Goal: Task Accomplishment & Management: Manage account settings

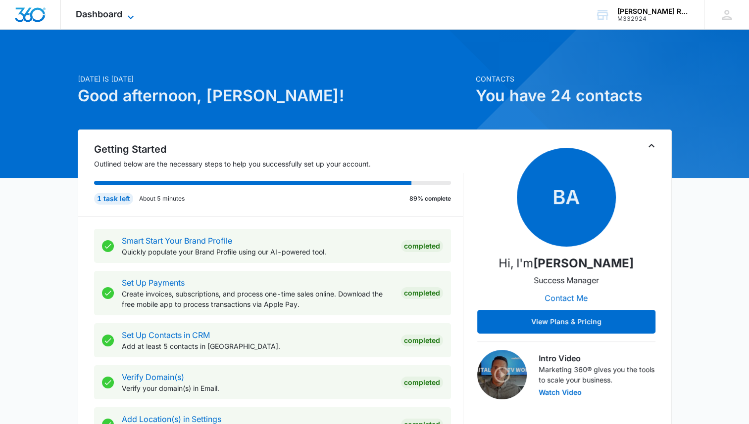
click at [90, 12] on span "Dashboard" at bounding box center [99, 14] width 47 height 10
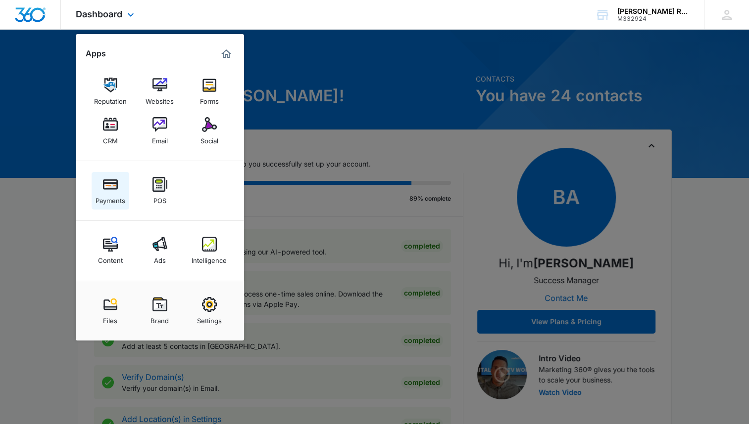
click at [111, 180] on img at bounding box center [110, 184] width 15 height 15
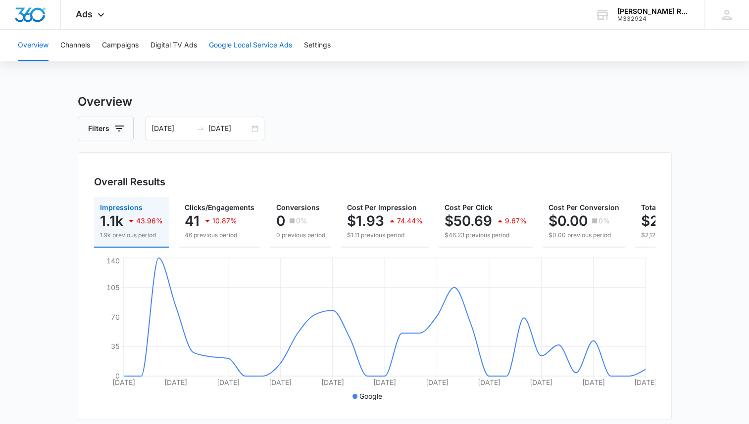
click at [257, 46] on button "Google Local Service Ads" at bounding box center [250, 46] width 83 height 32
click at [95, 14] on icon at bounding box center [101, 17] width 12 height 12
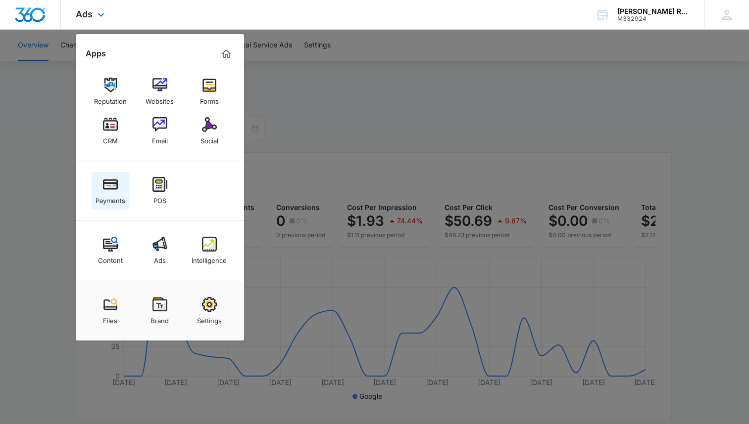
click at [102, 195] on div "Payments" at bounding box center [110, 198] width 30 height 13
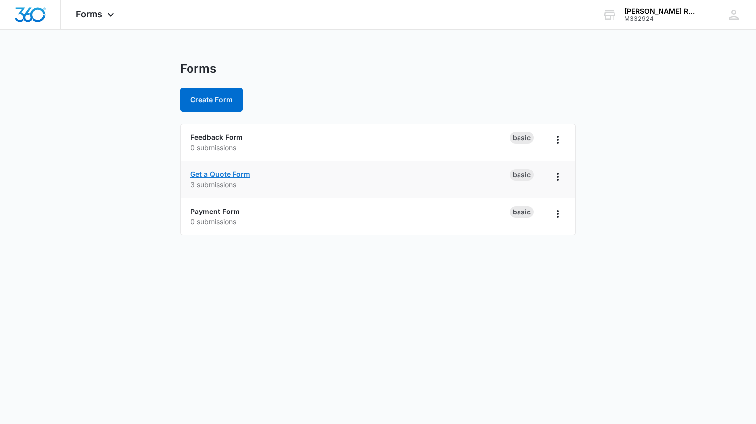
click at [217, 175] on link "Get a Quote Form" at bounding box center [220, 174] width 60 height 8
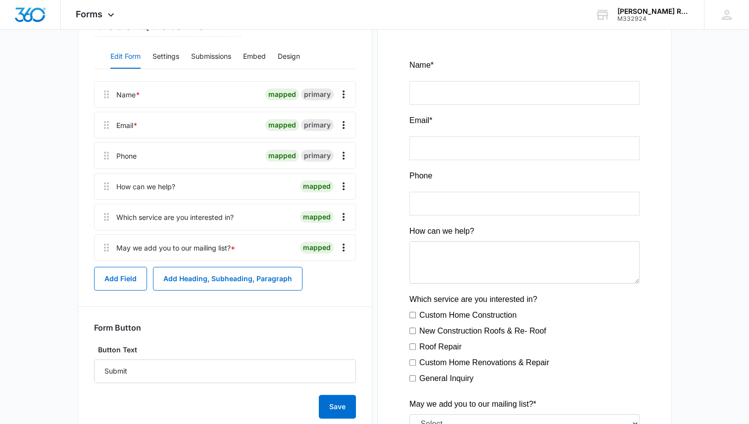
scroll to position [241, 0]
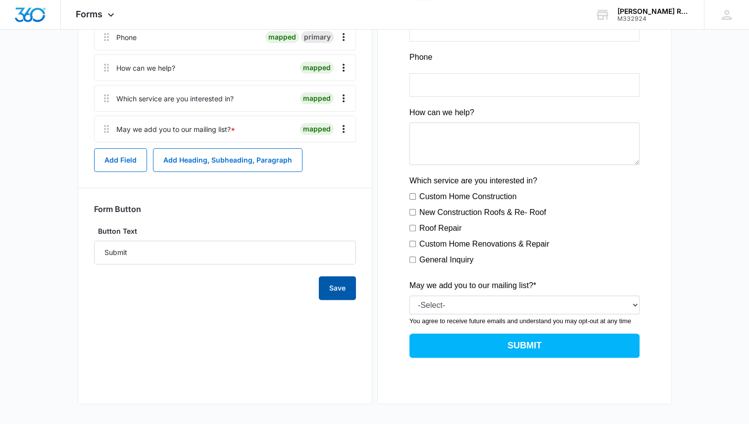
click at [332, 294] on button "Save" at bounding box center [337, 289] width 37 height 24
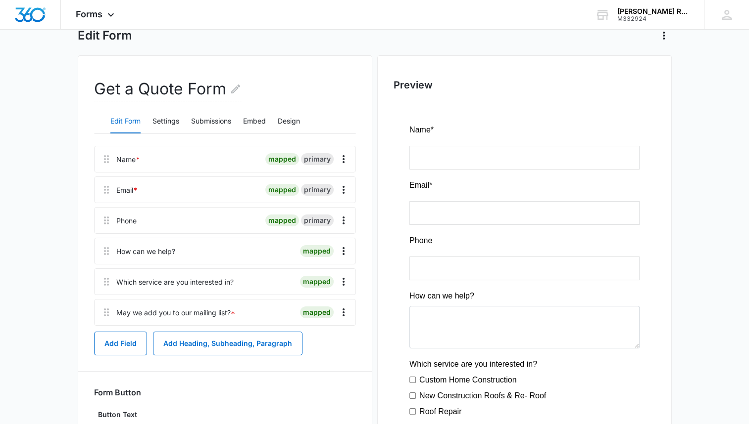
scroll to position [59, 0]
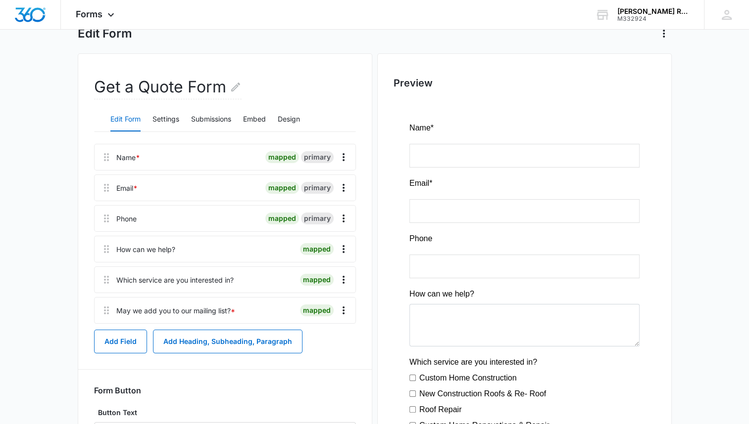
click at [476, 156] on div at bounding box center [524, 332] width 262 height 464
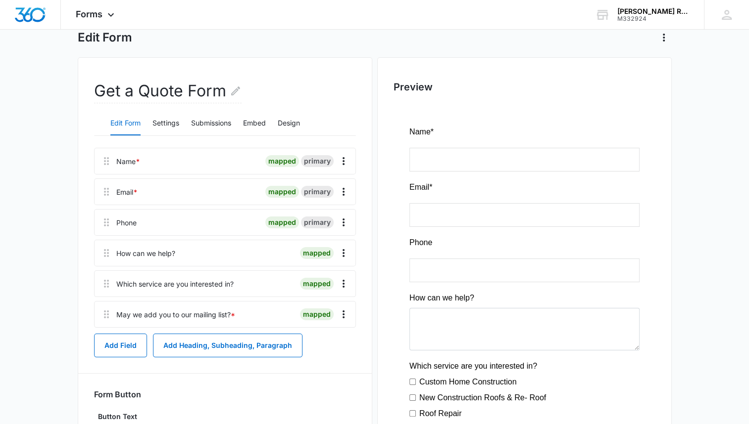
scroll to position [77, 0]
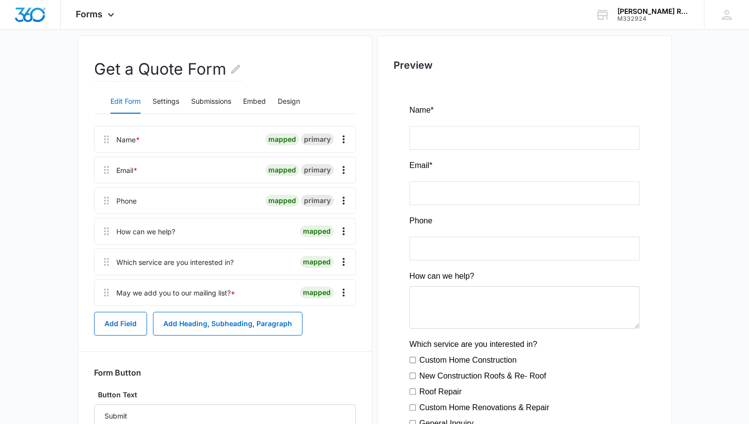
click at [59, 223] on main "Edit Form Get a Quote Form Edit Form Settings Submissions Embed Design Name * m…" at bounding box center [374, 283] width 749 height 599
click at [161, 97] on button "Settings" at bounding box center [165, 102] width 27 height 24
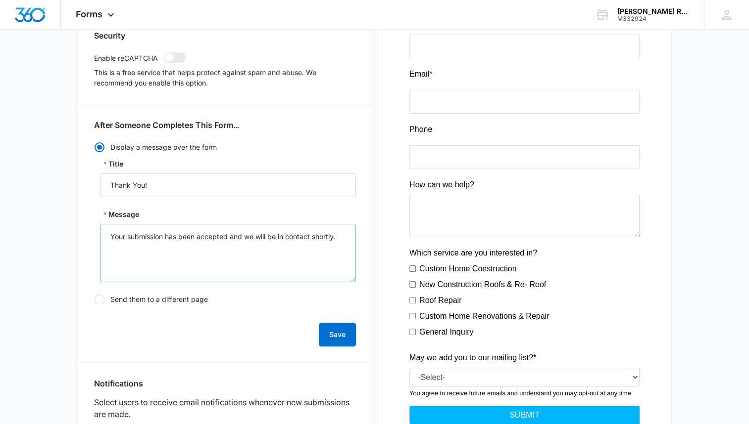
scroll to position [0, 0]
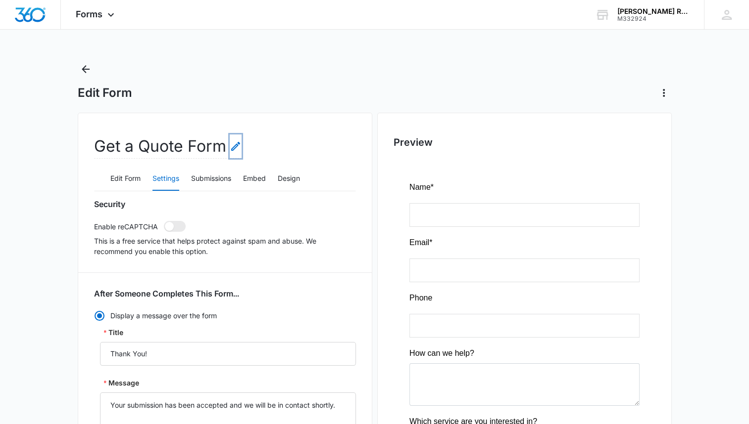
click at [234, 143] on icon "Edit Form Name" at bounding box center [236, 147] width 12 height 12
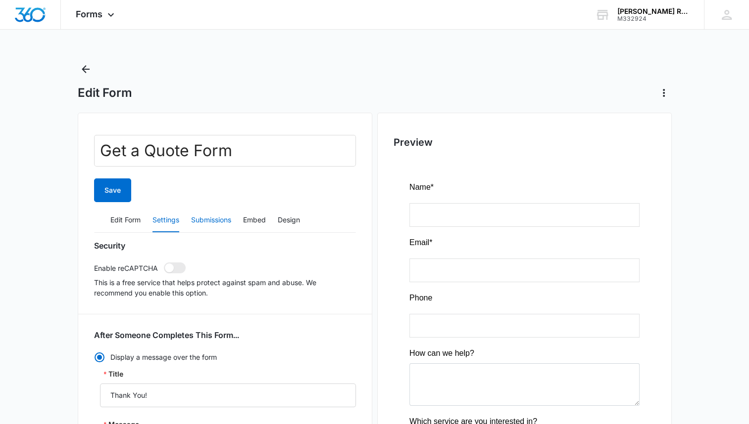
click at [216, 213] on button "Submissions" at bounding box center [211, 221] width 40 height 24
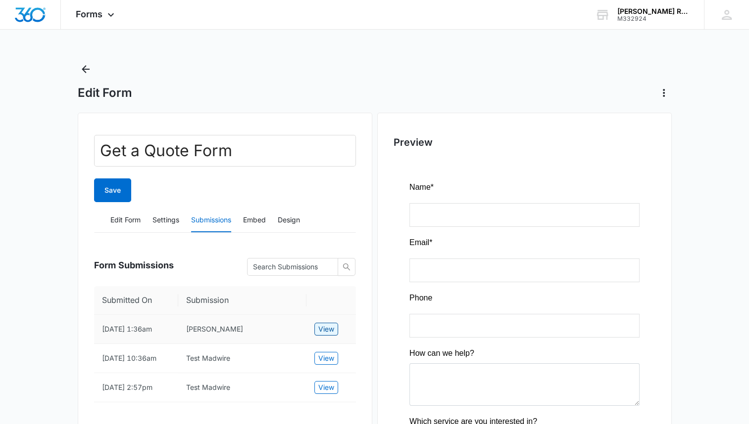
click at [315, 332] on button "View" at bounding box center [326, 329] width 24 height 13
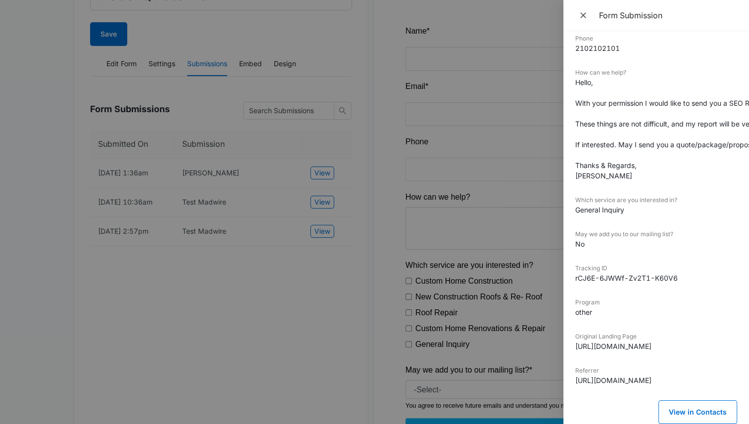
scroll to position [158, 0]
click at [273, 316] on div at bounding box center [374, 212] width 749 height 424
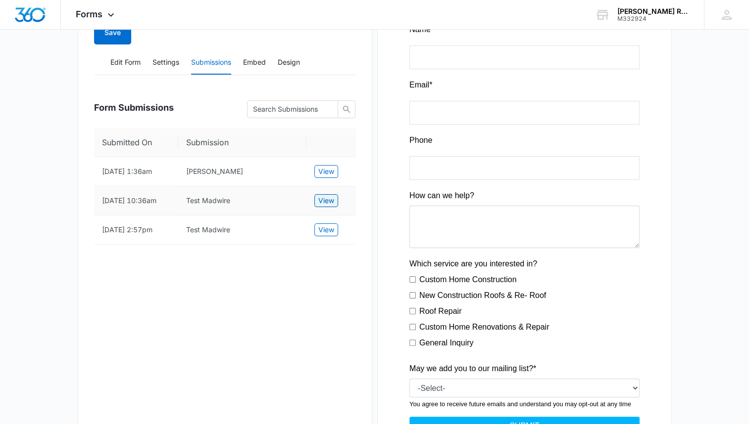
click at [331, 196] on span "View" at bounding box center [326, 200] width 16 height 11
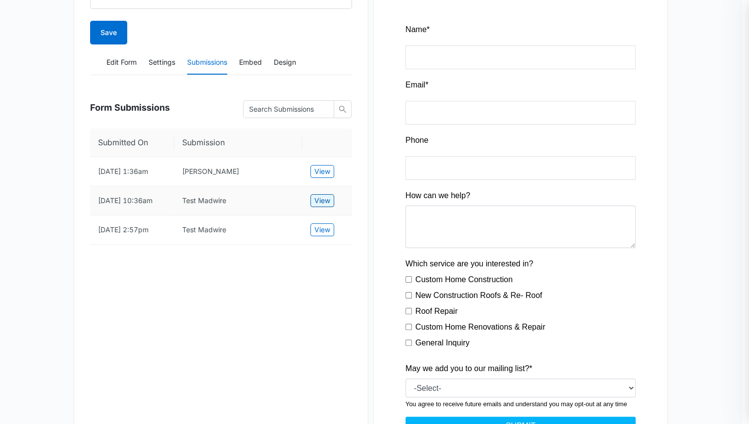
scroll to position [18, 0]
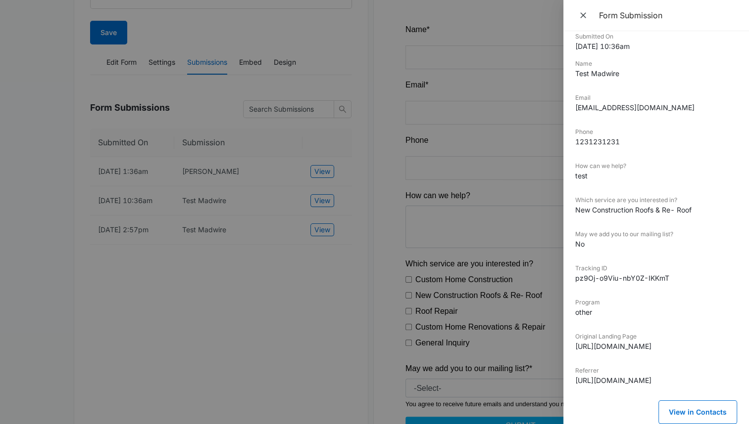
click at [233, 329] on div at bounding box center [374, 212] width 749 height 424
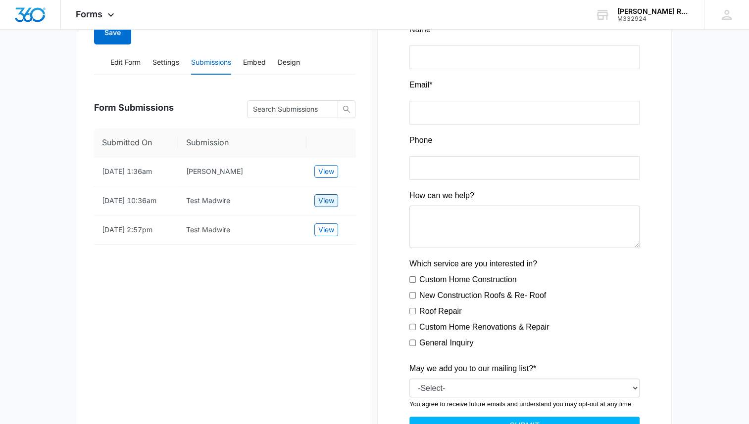
scroll to position [0, 0]
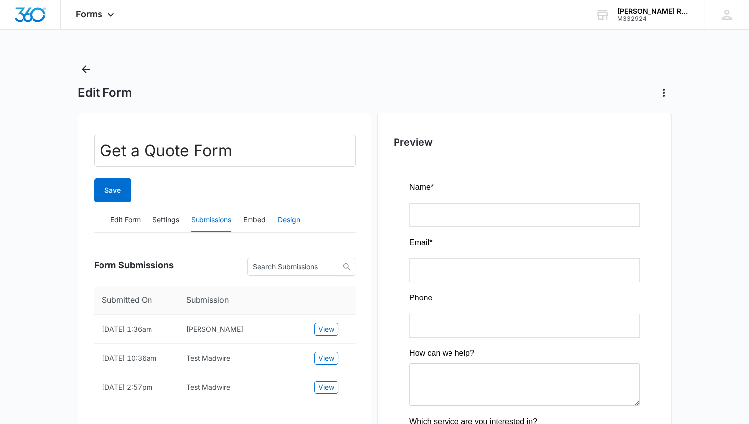
click at [285, 214] on button "Design" at bounding box center [289, 221] width 22 height 24
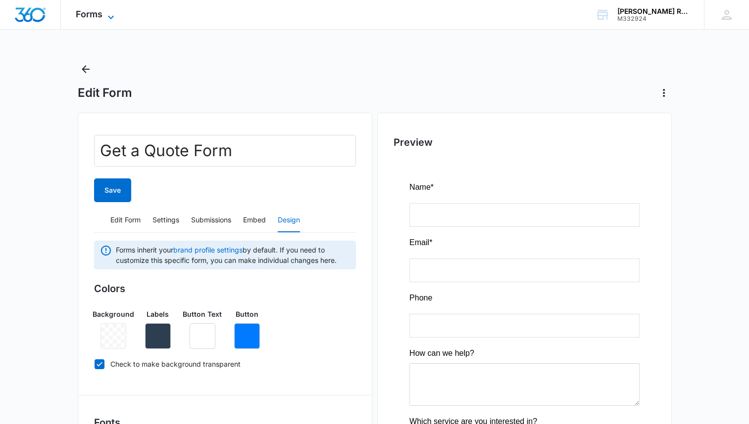
click at [100, 18] on span "Forms" at bounding box center [89, 14] width 27 height 10
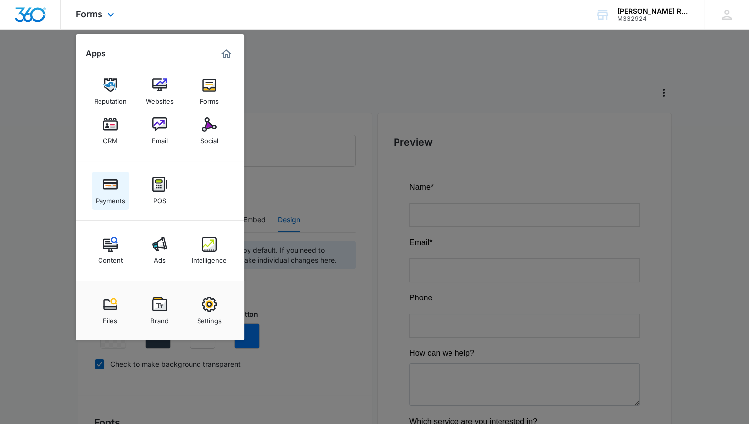
click at [107, 191] on img at bounding box center [110, 184] width 15 height 15
